Goal: Find specific page/section: Find specific page/section

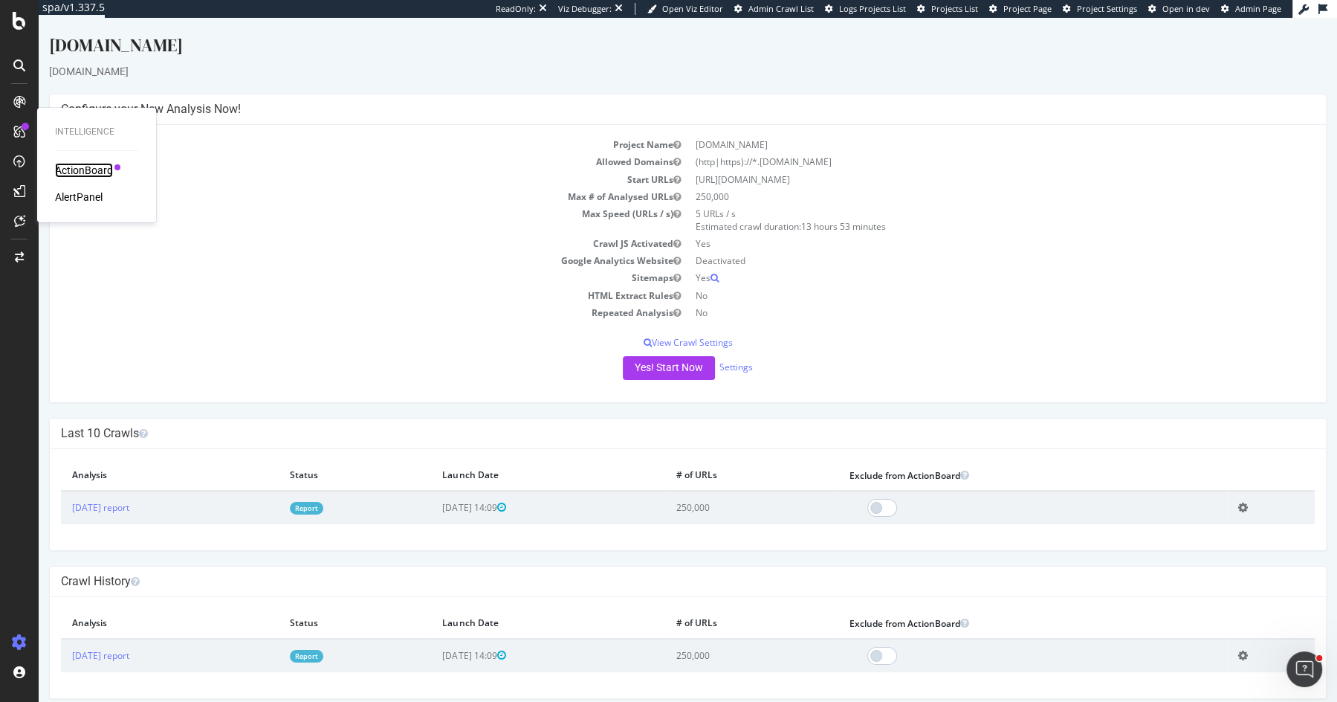
click at [74, 174] on div "ActionBoard" at bounding box center [84, 170] width 58 height 15
